Goal: Obtain resource: Download file/media

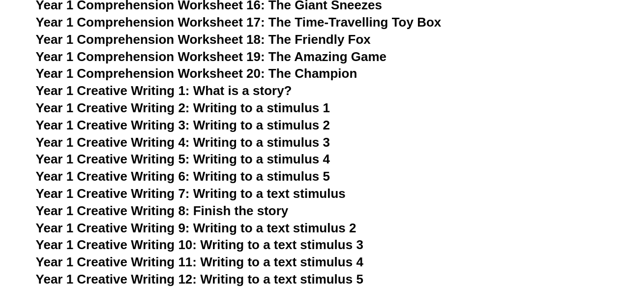
scroll to position [1798, 0]
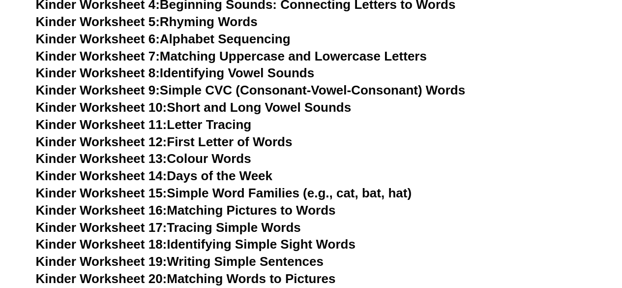
click at [214, 178] on link "Kinder Worksheet 14: Days of the Week" at bounding box center [154, 175] width 236 height 15
